Goal: Information Seeking & Learning: Learn about a topic

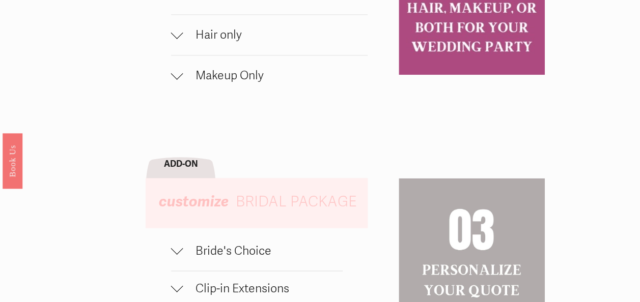
click at [224, 41] on ul "HMU bundle hair + traditional makeup + strip lashes $230 / OFF SEASON $255 / PE…" at bounding box center [269, 35] width 197 height 122
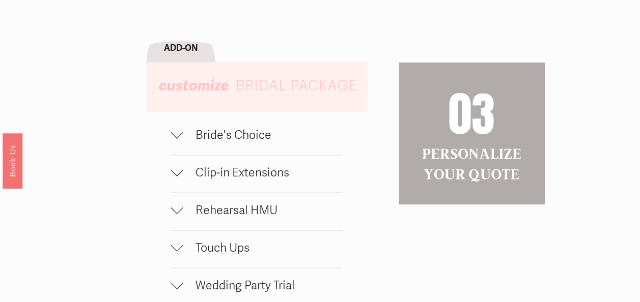
scroll to position [842, 0]
click at [207, 142] on span "Bride's Choice" at bounding box center [262, 134] width 159 height 15
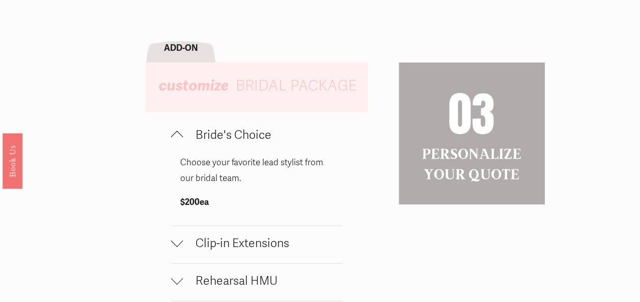
scroll to position [869, 0]
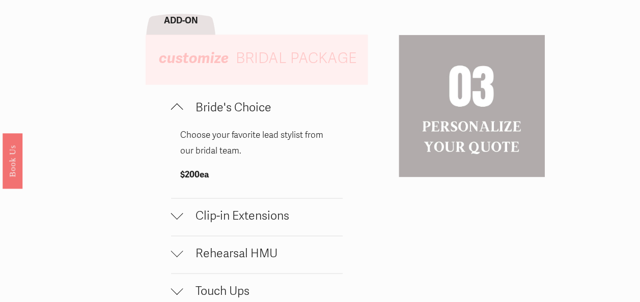
click at [238, 119] on button "Bride's Choice" at bounding box center [257, 108] width 172 height 37
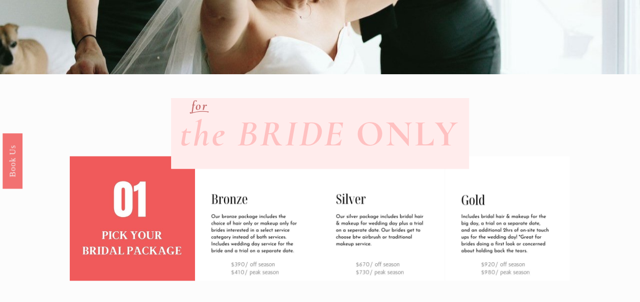
scroll to position [0, 0]
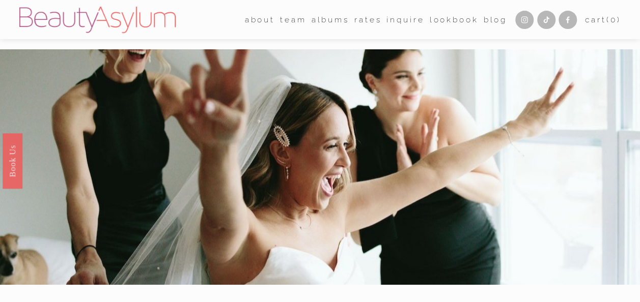
click at [255, 22] on span "about" at bounding box center [260, 20] width 30 height 14
click at [370, 20] on link "Rates" at bounding box center [367, 20] width 27 height 16
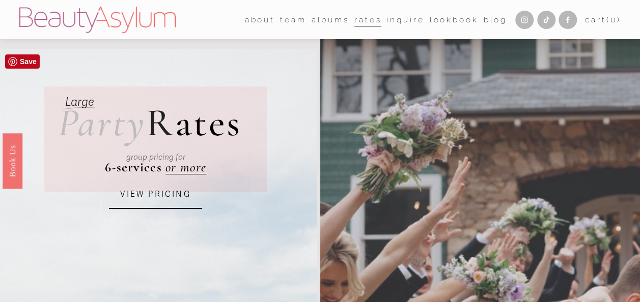
click at [147, 199] on link "VIEW PRICING" at bounding box center [155, 195] width 93 height 28
click at [156, 192] on link "VIEW PRICING" at bounding box center [155, 195] width 93 height 28
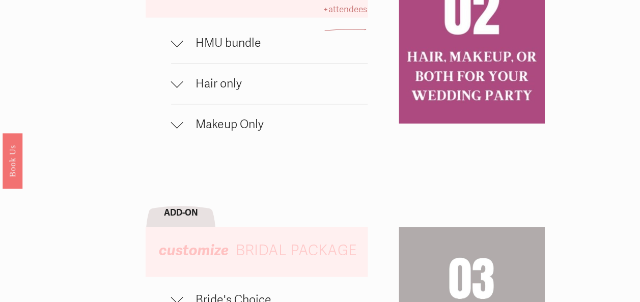
scroll to position [665, 0]
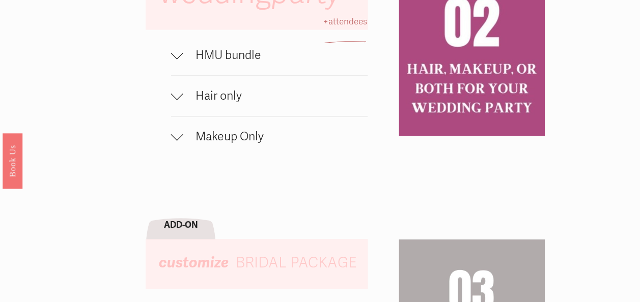
click at [259, 103] on span "Hair only" at bounding box center [275, 96] width 185 height 15
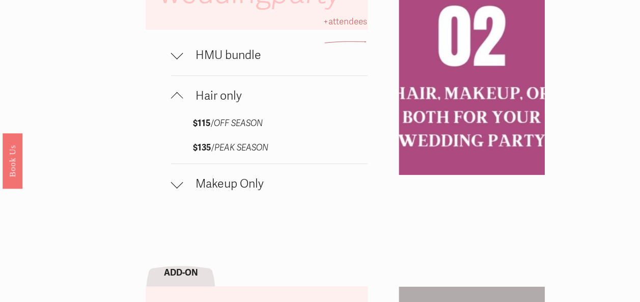
click at [259, 103] on span "Hair only" at bounding box center [275, 96] width 185 height 15
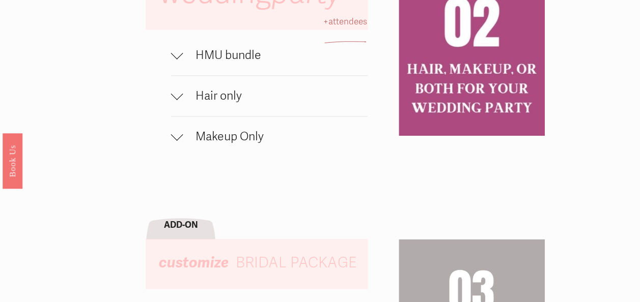
click at [253, 63] on span "HMU bundle" at bounding box center [275, 55] width 185 height 15
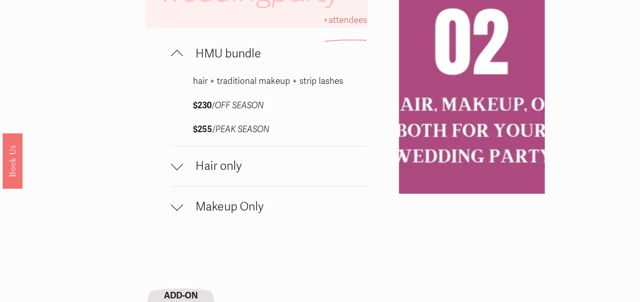
scroll to position [669, 0]
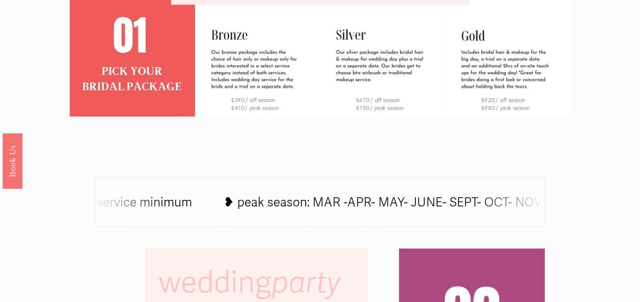
scroll to position [376, 0]
